Goal: Find specific page/section: Find specific page/section

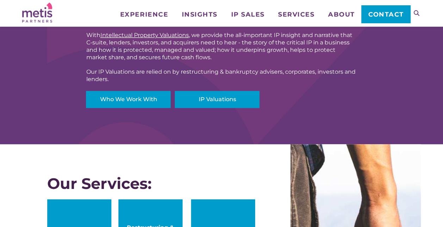
scroll to position [268, 0]
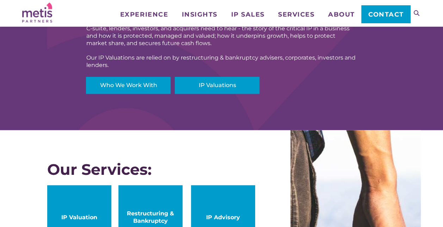
click at [144, 93] on p "Who We Work With IP Valuations" at bounding box center [221, 85] width 271 height 19
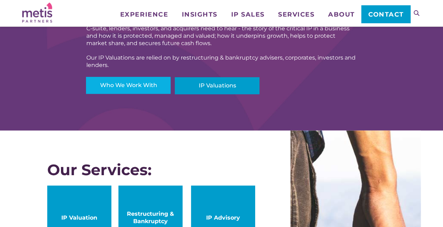
click at [143, 88] on link "Who We Work With" at bounding box center [128, 85] width 85 height 17
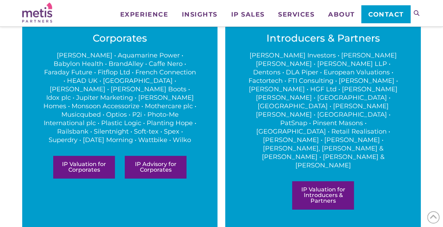
scroll to position [409, 0]
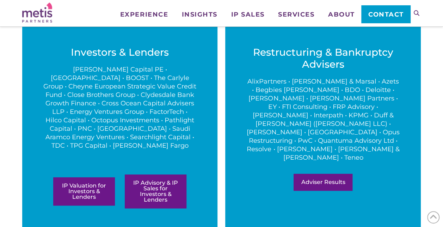
scroll to position [188, 0]
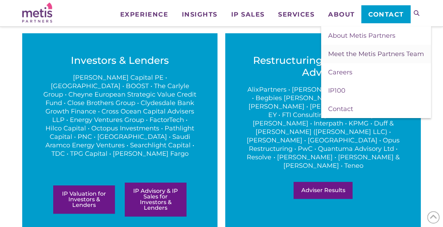
click at [352, 54] on span "Meet the Metis Partners Team" at bounding box center [376, 54] width 96 height 8
